Goal: Transaction & Acquisition: Subscribe to service/newsletter

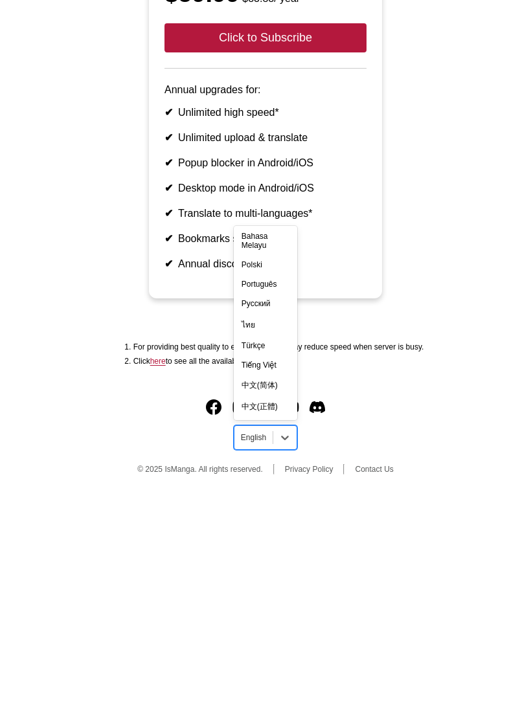
scroll to position [214, 0]
click at [246, 615] on div "中文(正體)" at bounding box center [265, 625] width 63 height 21
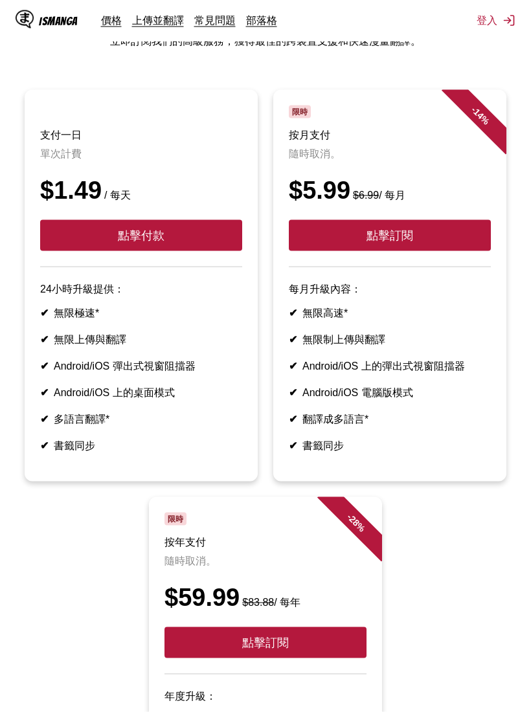
scroll to position [90, 0]
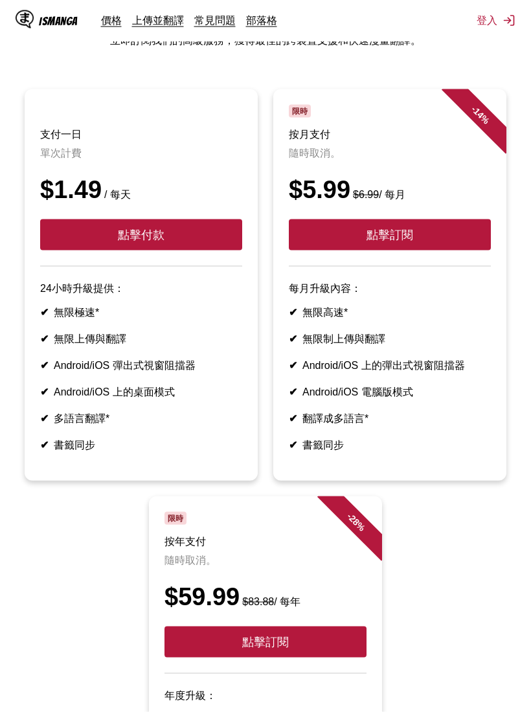
click at [65, 236] on button "點擊付款" at bounding box center [141, 235] width 202 height 31
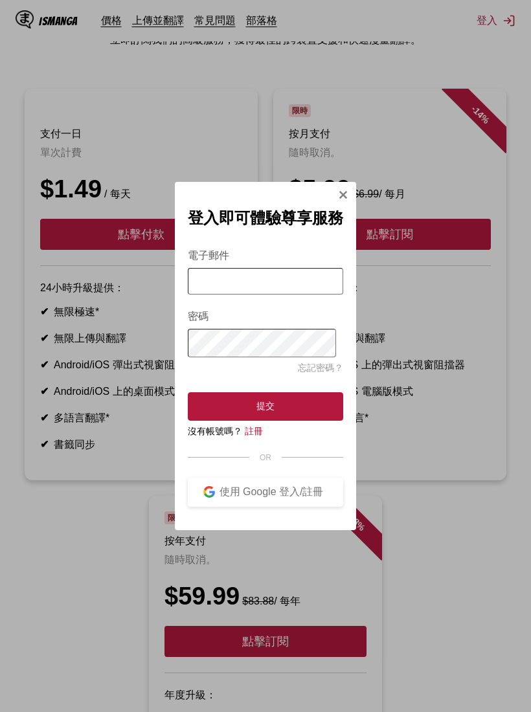
click at [209, 497] on img "Sign In Modal" at bounding box center [209, 492] width 12 height 12
click at [215, 492] on img "Sign In Modal" at bounding box center [209, 492] width 12 height 12
click at [215, 493] on img "Sign In Modal" at bounding box center [209, 492] width 12 height 12
click at [209, 497] on img "Sign In Modal" at bounding box center [209, 492] width 12 height 12
click at [213, 501] on button "使用 Google 登入/註冊" at bounding box center [265, 492] width 155 height 29
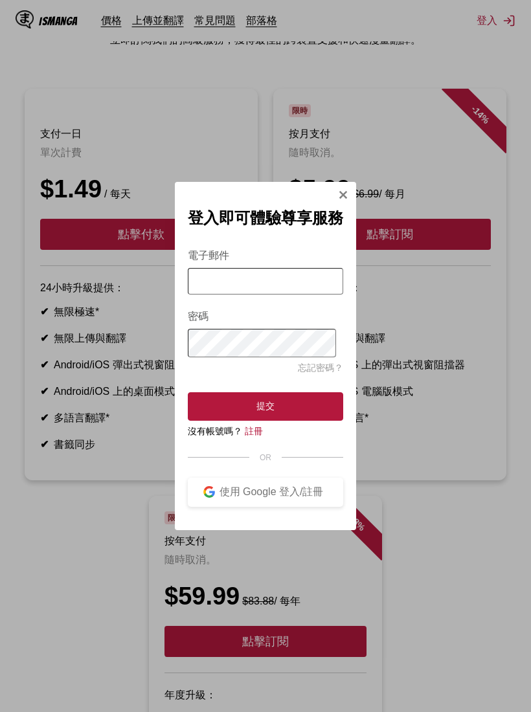
click at [210, 497] on img "Sign In Modal" at bounding box center [209, 492] width 12 height 12
click at [286, 486] on div "使用 Google 登入/註冊" at bounding box center [271, 493] width 113 height 14
click at [293, 494] on div "使用 Google 登入/註冊" at bounding box center [271, 493] width 113 height 14
click at [235, 495] on div "使用 Google 登入/註冊" at bounding box center [271, 493] width 113 height 14
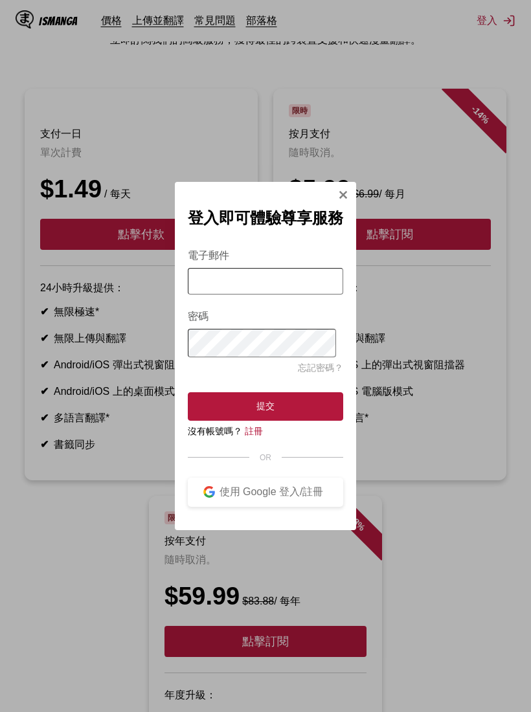
click at [258, 499] on button "使用 Google 登入/註冊" at bounding box center [265, 492] width 155 height 29
click at [265, 505] on button "使用 Google 登入/註冊" at bounding box center [265, 492] width 155 height 29
click at [269, 509] on div "登入即可體驗尊享服務 電子郵件 密碼 忘記密碼？ 提交 沒有帳號嗎？ 註冊 OR 使用 Google 登入/註冊" at bounding box center [265, 356] width 181 height 348
click at [285, 505] on button "使用 Google 登入/註冊" at bounding box center [265, 492] width 155 height 29
click at [287, 506] on button "使用 Google 登入/註冊" at bounding box center [265, 492] width 155 height 29
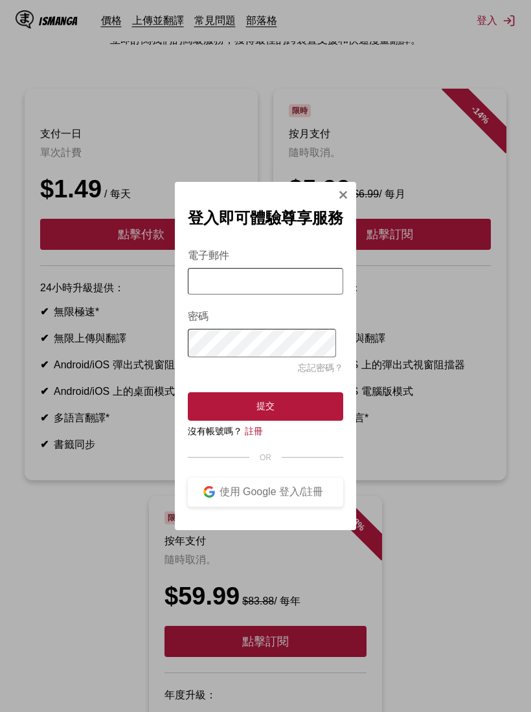
click at [302, 505] on button "使用 Google 登入/註冊" at bounding box center [265, 492] width 155 height 29
click at [341, 198] on img "Sign In Modal" at bounding box center [343, 195] width 10 height 10
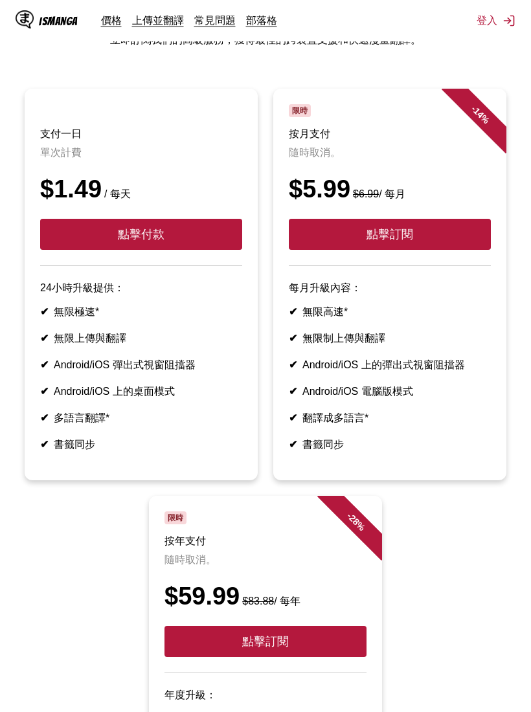
click at [133, 230] on button "點擊付款" at bounding box center [141, 234] width 202 height 31
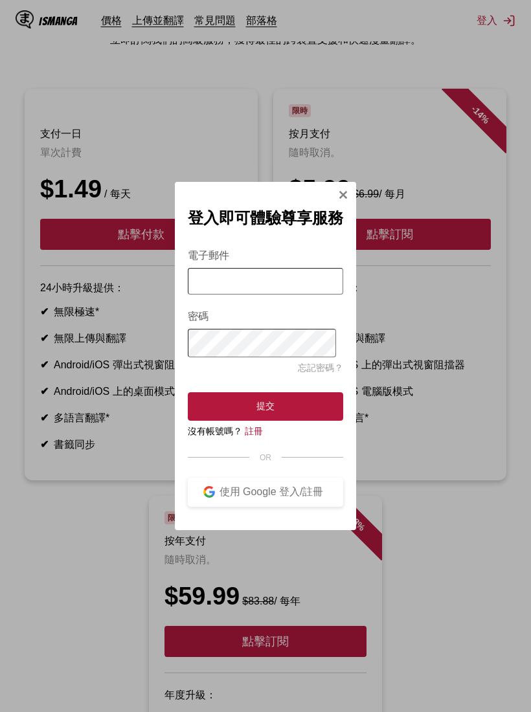
click at [268, 501] on button "使用 Google 登入/註冊" at bounding box center [265, 492] width 155 height 29
click at [268, 500] on button "使用 Google 登入/註冊" at bounding box center [265, 492] width 155 height 29
click at [269, 492] on div "使用 Google 登入/註冊" at bounding box center [271, 493] width 113 height 14
click at [264, 483] on button "使用 Google 登入/註冊" at bounding box center [265, 492] width 155 height 29
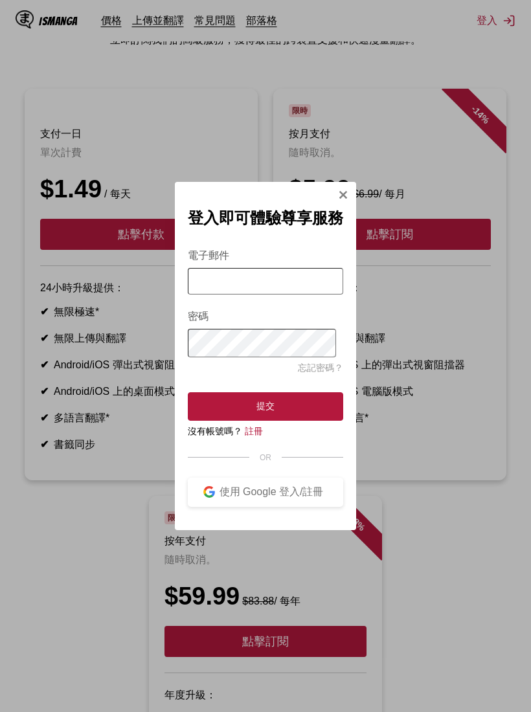
click at [215, 497] on img "Sign In Modal" at bounding box center [209, 492] width 12 height 12
click at [214, 497] on img "Sign In Modal" at bounding box center [209, 492] width 12 height 12
click at [220, 488] on div "使用 Google 登入/註冊" at bounding box center [271, 493] width 113 height 14
click at [224, 489] on div "使用 Google 登入/註冊" at bounding box center [271, 493] width 113 height 14
click at [251, 436] on link "註冊" at bounding box center [254, 431] width 18 height 10
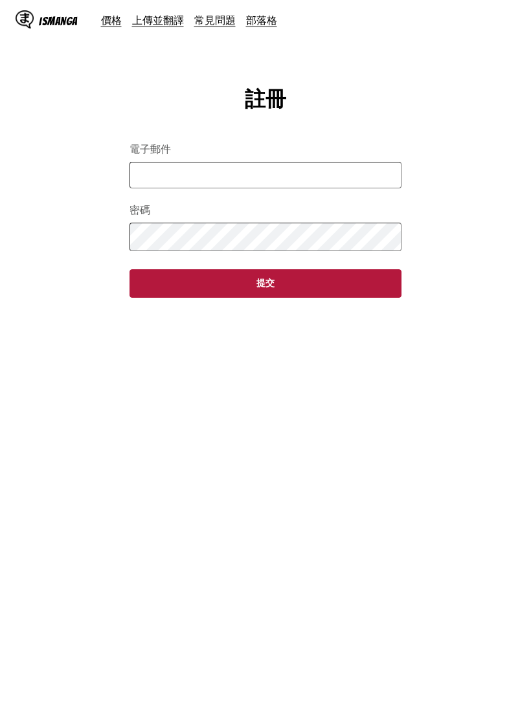
click at [146, 170] on input "電子郵件" at bounding box center [266, 175] width 272 height 27
type input "**********"
click at [76, 405] on main "**********" at bounding box center [265, 405] width 531 height 641
